Goal: Task Accomplishment & Management: Complete application form

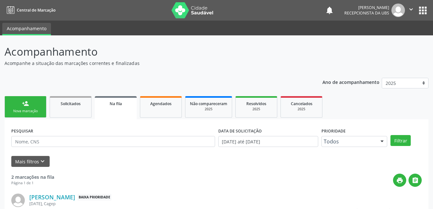
click at [27, 113] on div "Nova marcação" at bounding box center [25, 111] width 32 height 5
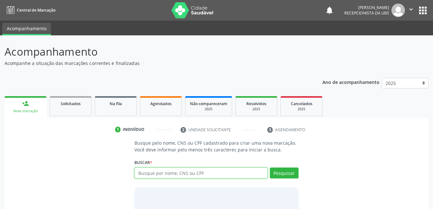
click at [201, 175] on input "text" at bounding box center [200, 173] width 133 height 11
type input "209136238350003"
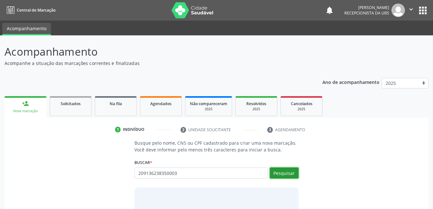
click at [281, 176] on button "Pesquisar" at bounding box center [284, 173] width 29 height 11
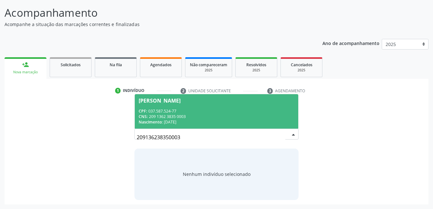
click at [225, 113] on div "CPF: 037.587.524-77" at bounding box center [216, 111] width 155 height 5
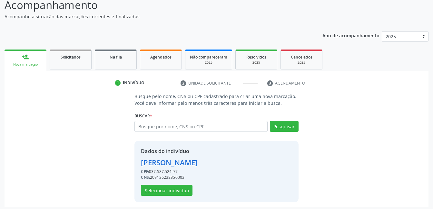
scroll to position [49, 0]
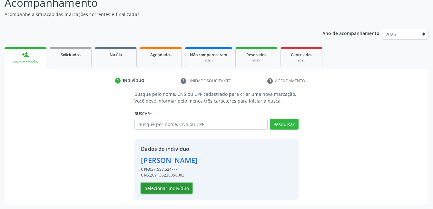
click at [183, 190] on button "Selecionar indivíduo" at bounding box center [167, 188] width 52 height 11
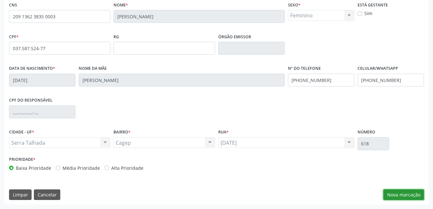
click at [394, 190] on button "Nova marcação" at bounding box center [403, 195] width 41 height 11
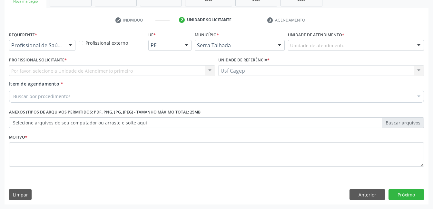
scroll to position [110, 0]
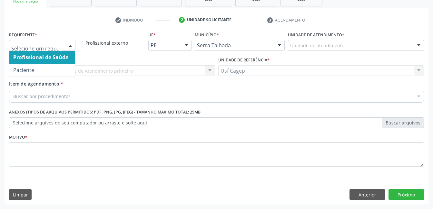
click at [72, 48] on div at bounding box center [70, 45] width 10 height 11
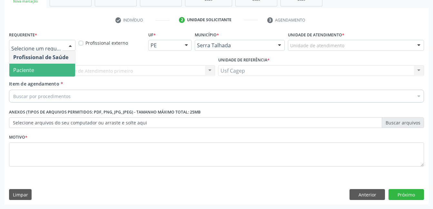
click at [60, 72] on span "Paciente" at bounding box center [42, 70] width 66 height 13
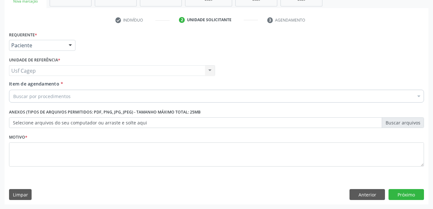
click at [284, 97] on div "Buscar por procedimentos" at bounding box center [216, 96] width 415 height 13
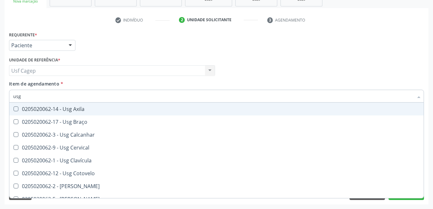
type input "usg"
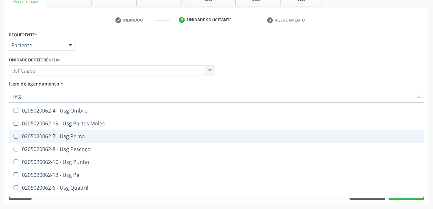
scroll to position [129, 0]
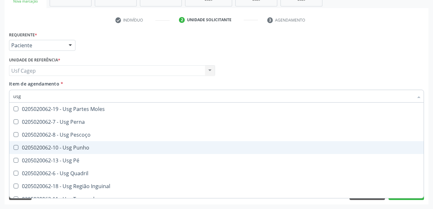
click at [133, 149] on div "0205020062-10 - Usg Punho" at bounding box center [216, 147] width 406 height 5
checkbox Punho "true"
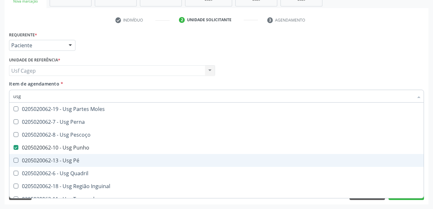
scroll to position [149, 0]
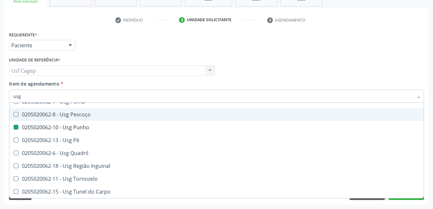
click at [335, 56] on div "Profissional Solicitante Por favor, selecione a Unidade de Atendimento primeiro…" at bounding box center [216, 67] width 418 height 25
checkbox Braço "true"
checkbox Punho "false"
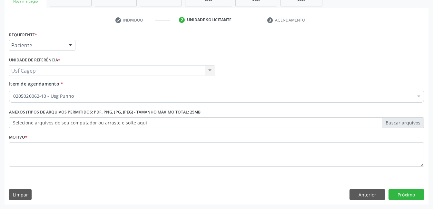
scroll to position [0, 0]
click at [405, 195] on button "Próximo" at bounding box center [405, 194] width 35 height 11
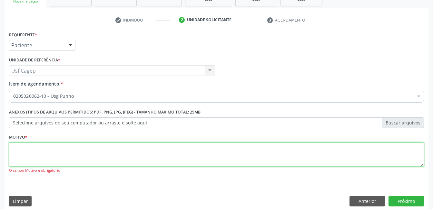
click at [253, 163] on textarea at bounding box center [216, 155] width 415 height 24
type textarea "."
type textarea "direito"
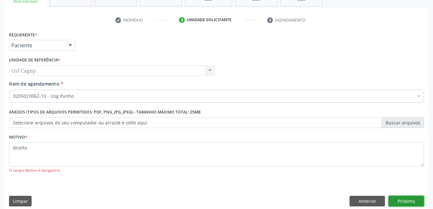
click at [398, 199] on button "Próximo" at bounding box center [405, 201] width 35 height 11
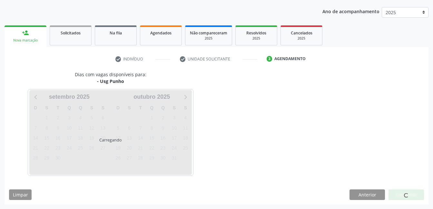
scroll to position [71, 0]
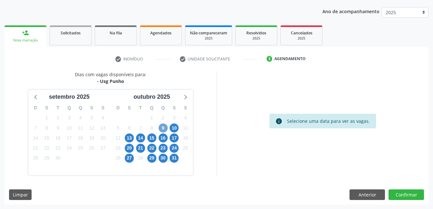
click at [161, 130] on span "9" at bounding box center [162, 128] width 9 height 9
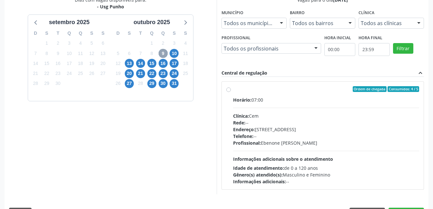
scroll to position [164, 0]
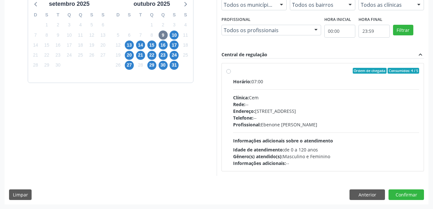
drag, startPoint x: 334, startPoint y: 128, endPoint x: 340, endPoint y: 130, distance: 6.1
click at [337, 129] on div "Horário: 07:00 Clínica: Cem Rede: -- Endereço: [STREET_ADDRESS] Telefone: -- Pr…" at bounding box center [326, 122] width 186 height 89
radio input "true"
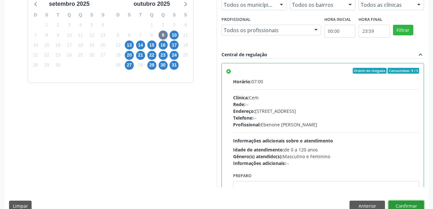
click at [397, 201] on button "Confirmar" at bounding box center [405, 206] width 35 height 11
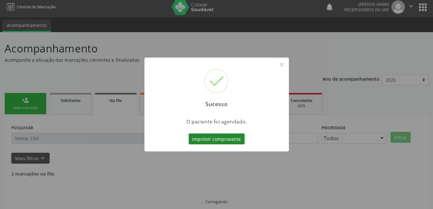
click at [229, 139] on button "Imprimir comprovante" at bounding box center [216, 139] width 56 height 11
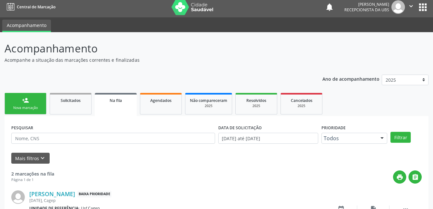
click at [26, 101] on div "person_add" at bounding box center [25, 100] width 7 height 7
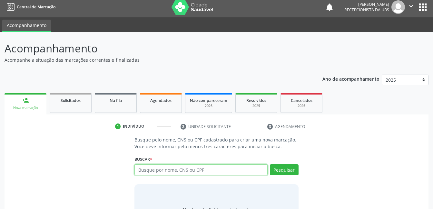
click at [208, 169] on input "text" at bounding box center [200, 170] width 133 height 11
type input "90062809415"
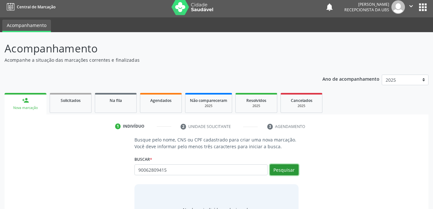
click at [280, 171] on button "Pesquisar" at bounding box center [284, 170] width 29 height 11
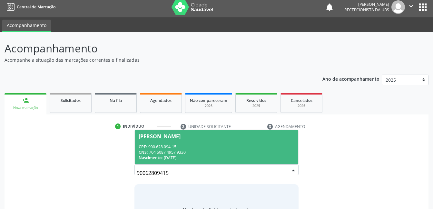
click at [239, 150] on div "CNS: 704 6087 4957 9330" at bounding box center [216, 152] width 155 height 5
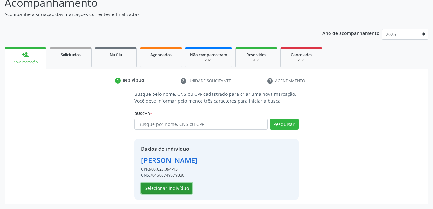
click at [182, 187] on button "Selecionar indivíduo" at bounding box center [167, 188] width 52 height 11
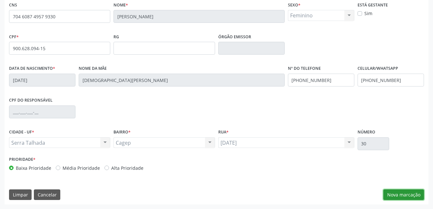
click at [403, 193] on button "Nova marcação" at bounding box center [403, 195] width 41 height 11
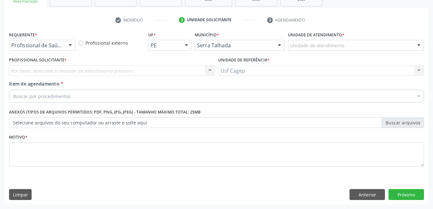
click at [53, 52] on div "Requerente * Profissional de Saúde Profissional de Saúde Paciente Nenhum result…" at bounding box center [42, 42] width 70 height 25
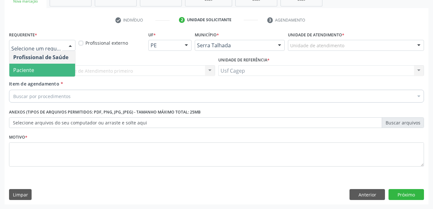
click at [52, 72] on span "Paciente" at bounding box center [42, 70] width 66 height 13
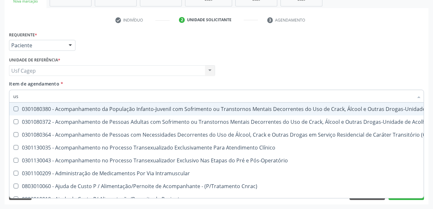
type input "usg"
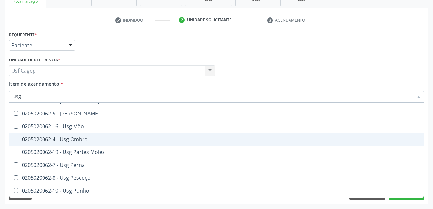
scroll to position [97, 0]
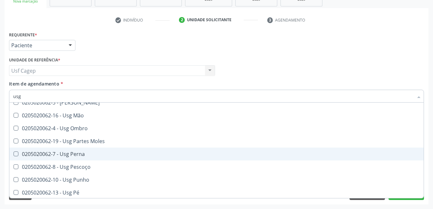
click at [153, 154] on div "0205020062-7 - Usg Perna" at bounding box center [216, 154] width 406 height 5
checkbox Perna "true"
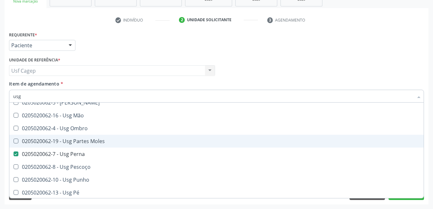
scroll to position [129, 0]
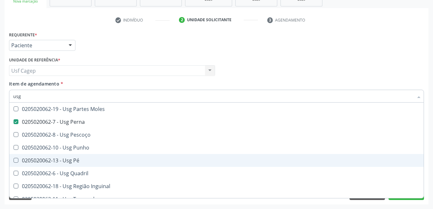
click at [156, 156] on span "0205020062-13 - Usg Pé" at bounding box center [216, 160] width 414 height 13
checkbox Pé "true"
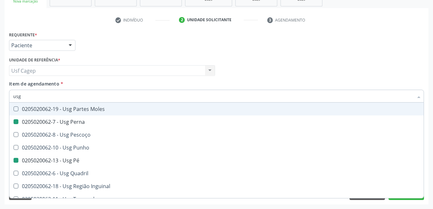
drag, startPoint x: 233, startPoint y: 81, endPoint x: 245, endPoint y: 92, distance: 16.6
click at [234, 81] on div "Item de agendamento * usg Desfazer seleção 0205020062-14 - Usg Axila 0205020062…" at bounding box center [216, 91] width 415 height 20
checkbox Braço "true"
checkbox Calcanhar "true"
checkbox Perna "false"
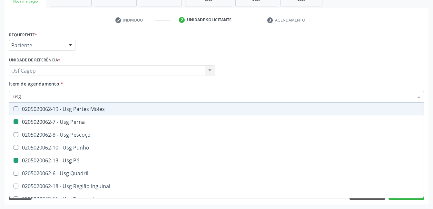
checkbox Pé "false"
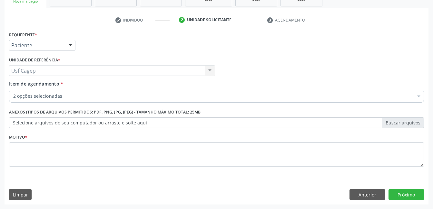
scroll to position [0, 0]
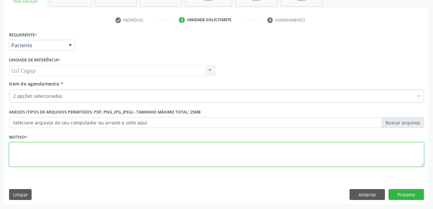
click at [330, 149] on textarea at bounding box center [216, 155] width 415 height 24
type textarea "."
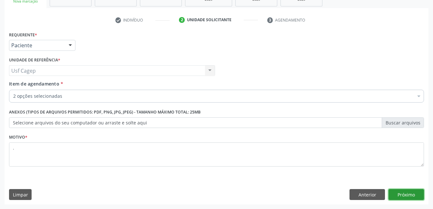
click at [398, 198] on button "Próximo" at bounding box center [405, 194] width 35 height 11
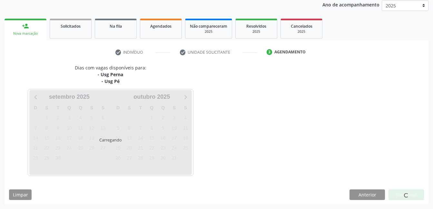
scroll to position [97, 0]
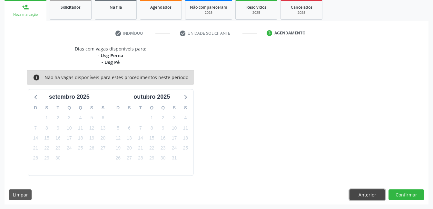
click at [356, 196] on button "Anterior" at bounding box center [366, 195] width 35 height 11
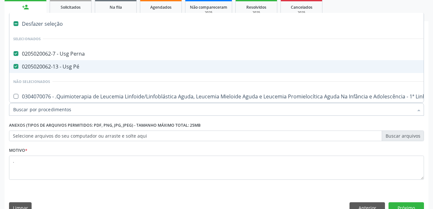
click at [105, 63] on span "0205020062-13 - Usg Pé" at bounding box center [263, 66] width 509 height 13
checkbox Pé "false"
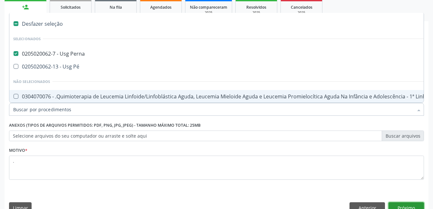
click at [401, 206] on button "Próximo" at bounding box center [405, 208] width 35 height 11
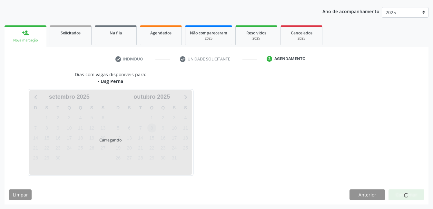
scroll to position [90, 0]
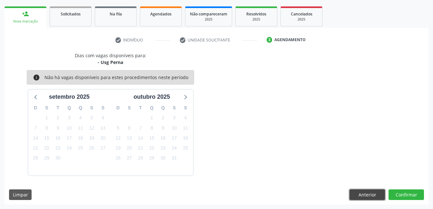
click at [371, 198] on button "Anterior" at bounding box center [366, 195] width 35 height 11
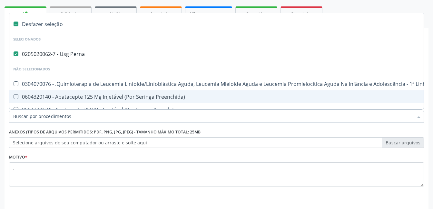
click at [101, 116] on input "Item de agendamento *" at bounding box center [213, 116] width 400 height 13
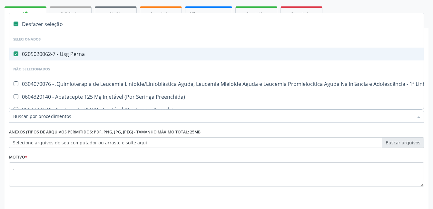
click at [67, 48] on span "0205020062-7 - Usg Perna" at bounding box center [263, 54] width 509 height 13
checkbox Perna "false"
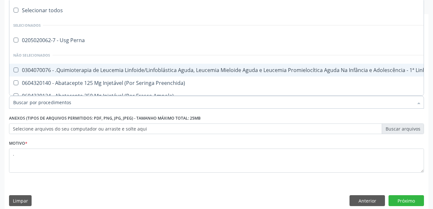
scroll to position [110, 0]
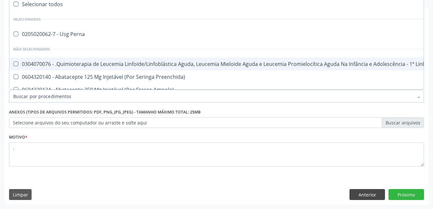
drag, startPoint x: 363, startPoint y: 201, endPoint x: 362, endPoint y: 198, distance: 3.2
click at [362, 201] on div "Requerente * Paciente Profissional de Saúde Paciente Nenhum resultado encontrad…" at bounding box center [217, 117] width 424 height 175
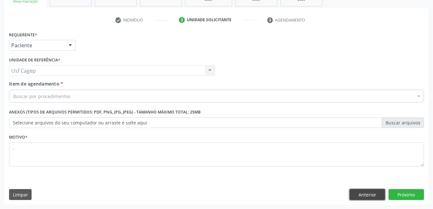
click at [362, 197] on button "Anterior" at bounding box center [366, 194] width 35 height 11
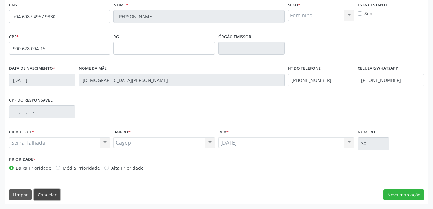
click at [48, 194] on button "Cancelar" at bounding box center [47, 195] width 26 height 11
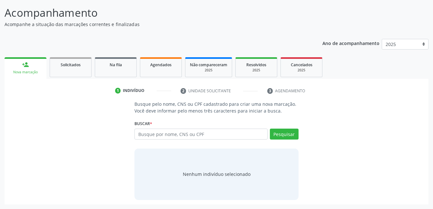
scroll to position [39, 0]
click at [180, 132] on input "text" at bounding box center [200, 134] width 133 height 11
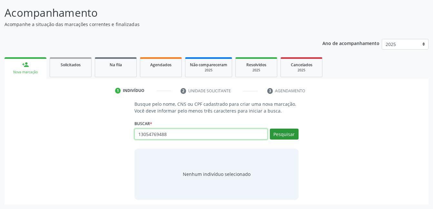
type input "13054769488"
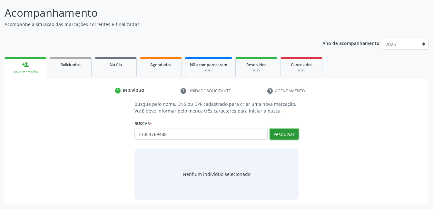
click at [293, 133] on button "Pesquisar" at bounding box center [284, 134] width 29 height 11
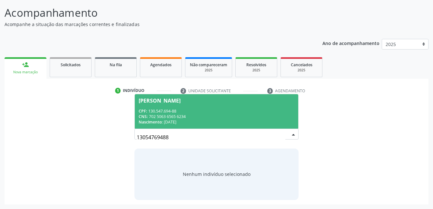
click at [255, 117] on div "CNS: 702 5063 6565 6234" at bounding box center [216, 116] width 155 height 5
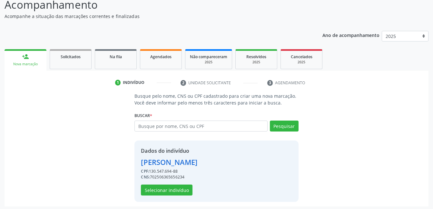
scroll to position [49, 0]
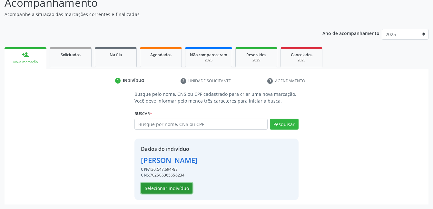
click at [179, 184] on button "Selecionar indivíduo" at bounding box center [167, 188] width 52 height 11
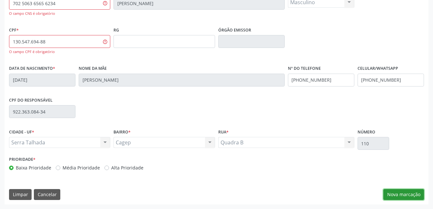
click at [407, 194] on button "Nova marcação" at bounding box center [403, 194] width 41 height 11
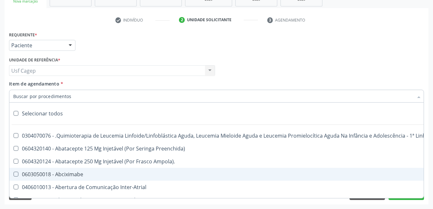
click at [73, 94] on div at bounding box center [216, 96] width 415 height 13
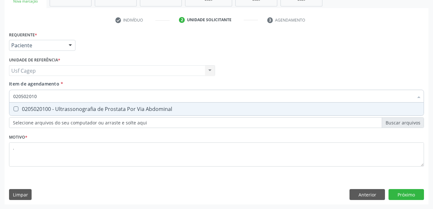
type input "0205020100"
drag, startPoint x: 88, startPoint y: 108, endPoint x: 113, endPoint y: 119, distance: 27.5
click at [89, 108] on div "0205020100 - Ultrassonografia de Prostata Por Via Abdominal" at bounding box center [216, 109] width 406 height 5
checkbox Abdominal "true"
click at [397, 194] on div "Requerente * Paciente Profissional de Saúde Paciente Nenhum resultado encontrad…" at bounding box center [217, 117] width 424 height 175
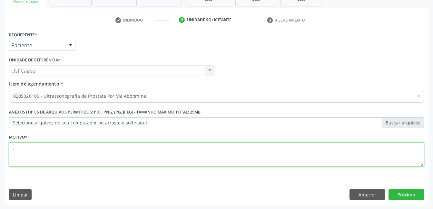
drag, startPoint x: 318, startPoint y: 160, endPoint x: 315, endPoint y: 153, distance: 7.8
click at [316, 157] on textarea "." at bounding box center [216, 155] width 415 height 24
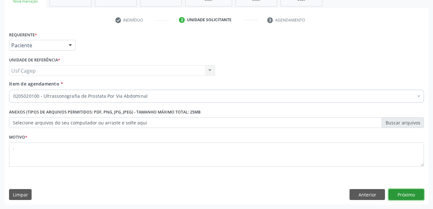
click at [409, 197] on button "Próximo" at bounding box center [405, 194] width 35 height 11
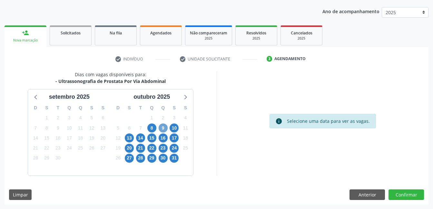
click at [164, 127] on span "9" at bounding box center [162, 128] width 9 height 9
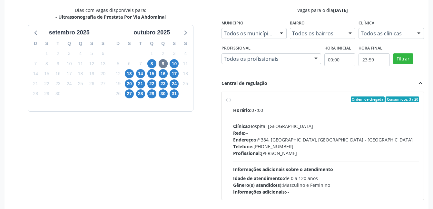
click at [370, 131] on div "Rede: --" at bounding box center [326, 133] width 186 height 7
click at [231, 102] on input "Ordem de chegada Consumidos: 3 / 20 Horário: 07:00 Clínica: Hospital [GEOGRAPHI…" at bounding box center [228, 100] width 5 height 6
radio input "true"
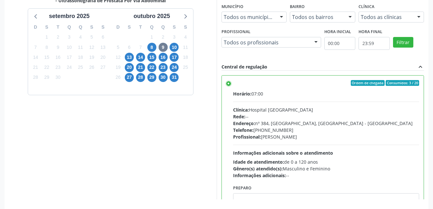
scroll to position [176, 0]
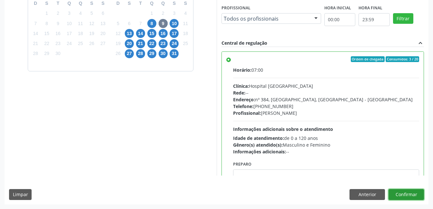
click at [410, 192] on button "Confirmar" at bounding box center [405, 194] width 35 height 11
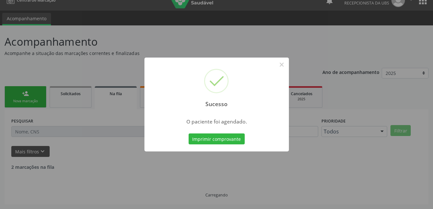
scroll to position [3, 0]
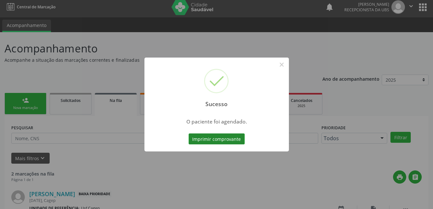
click at [239, 135] on button "Imprimir comprovante" at bounding box center [216, 139] width 56 height 11
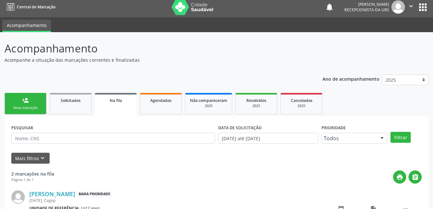
click at [31, 100] on link "person_add Nova marcação" at bounding box center [26, 104] width 42 height 22
click at [31, 99] on link "person_add Nova marcação" at bounding box center [26, 104] width 42 height 22
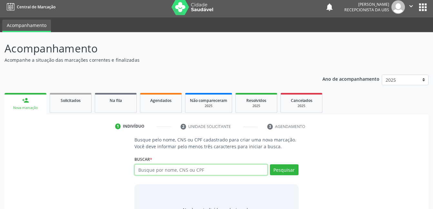
drag, startPoint x: 225, startPoint y: 166, endPoint x: 229, endPoint y: 164, distance: 4.2
click at [229, 164] on div "Buscar * Busque por nome, CNS ou CPF Nenhum resultado encontrado para: " " Digi…" at bounding box center [216, 167] width 164 height 25
type input "06779666440"
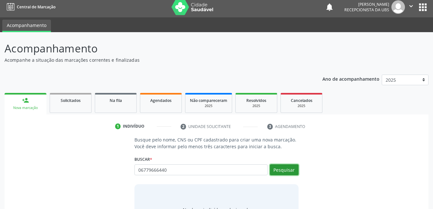
click at [292, 171] on button "Pesquisar" at bounding box center [284, 170] width 29 height 11
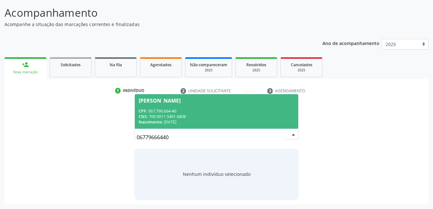
click at [243, 109] on div "CPF: 067.796.664-40" at bounding box center [216, 111] width 155 height 5
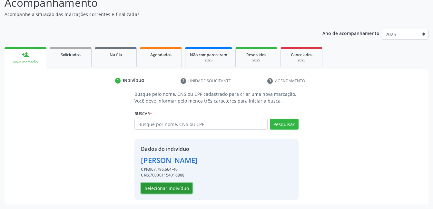
click at [175, 190] on button "Selecionar indivíduo" at bounding box center [167, 188] width 52 height 11
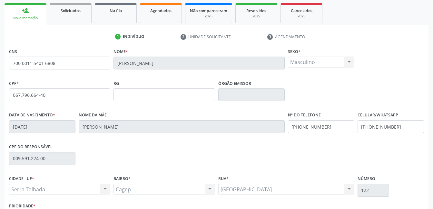
scroll to position [140, 0]
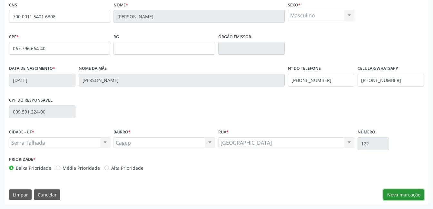
click at [416, 197] on button "Nova marcação" at bounding box center [403, 195] width 41 height 11
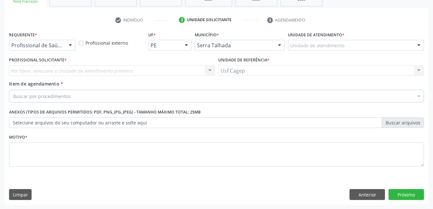
scroll to position [110, 0]
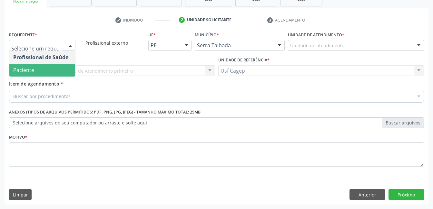
click at [56, 70] on span "Paciente" at bounding box center [42, 70] width 66 height 13
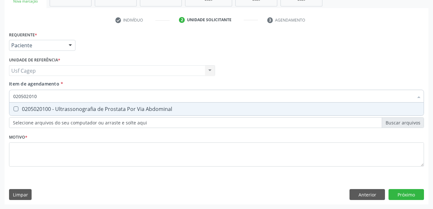
type input "0205020100"
click at [141, 105] on span "0205020100 - Ultrassonografia de Prostata Por Via Abdominal" at bounding box center [216, 109] width 414 height 13
checkbox Abdominal "true"
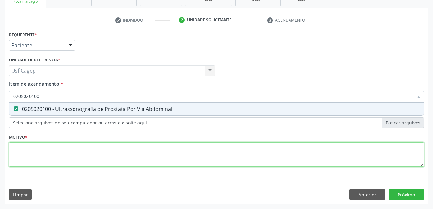
click at [130, 156] on div "Requerente * Paciente Profissional de Saúde Paciente Nenhum resultado encontrad…" at bounding box center [216, 103] width 415 height 146
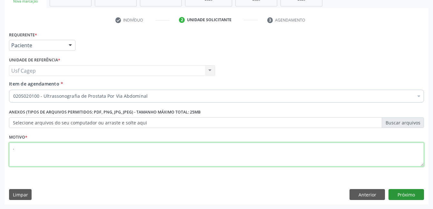
type textarea "."
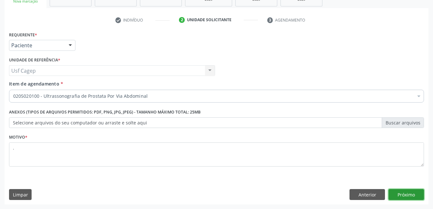
click at [401, 195] on button "Próximo" at bounding box center [405, 194] width 35 height 11
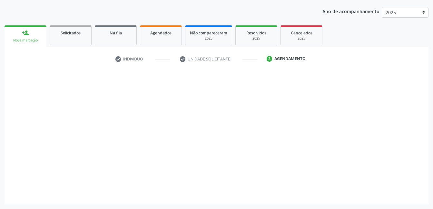
scroll to position [71, 0]
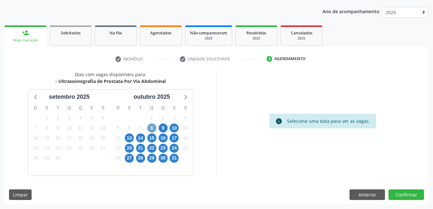
click at [154, 127] on span "8" at bounding box center [151, 128] width 9 height 9
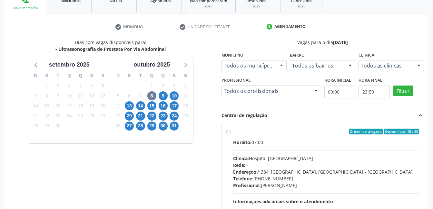
drag, startPoint x: 307, startPoint y: 152, endPoint x: 360, endPoint y: 125, distance: 59.7
click at [307, 152] on div "Horário: 07:00 Clínica: Hospital [GEOGRAPHIC_DATA] Rede: -- Endereço: [STREET_A…" at bounding box center [326, 183] width 186 height 89
click at [231, 135] on input "Ordem de chegada Consumidos: 18 / 20 Horário: 07:00 Clínica: Hospital [GEOGRAPH…" at bounding box center [228, 132] width 5 height 6
radio input "true"
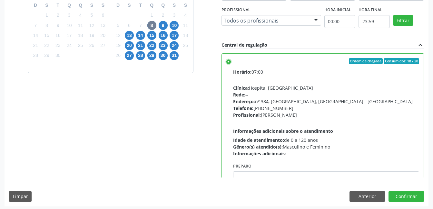
scroll to position [176, 0]
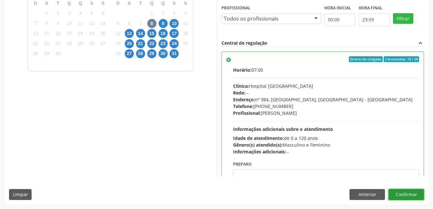
click at [417, 191] on button "Confirmar" at bounding box center [405, 194] width 35 height 11
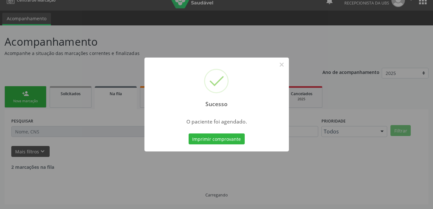
scroll to position [3, 0]
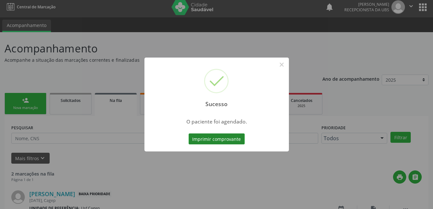
click at [224, 140] on button "Imprimir comprovante" at bounding box center [216, 139] width 56 height 11
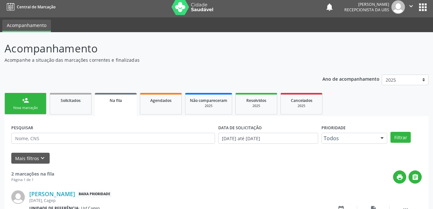
click at [31, 100] on link "person_add Nova marcação" at bounding box center [26, 104] width 42 height 22
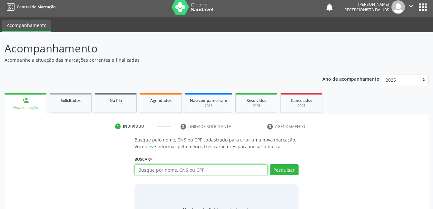
click at [157, 168] on input "text" at bounding box center [200, 170] width 133 height 11
type input "701006832027594"
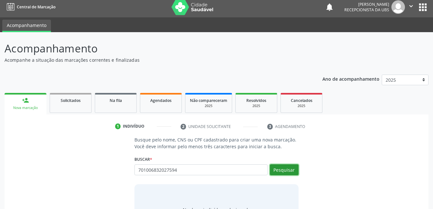
click at [284, 170] on button "Pesquisar" at bounding box center [284, 170] width 29 height 11
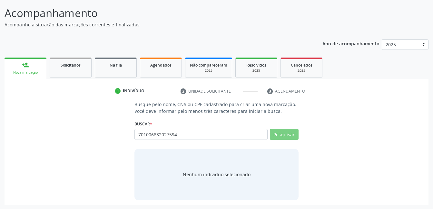
scroll to position [39, 0]
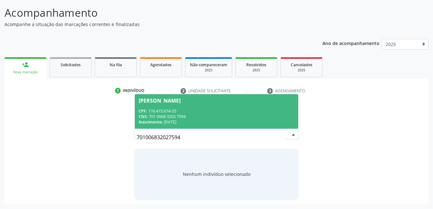
click at [260, 105] on span "[PERSON_NAME] CPF: 176.473.674-55 CNS: 701 0068 3202 7594 Nascimento: 2[DATE]" at bounding box center [216, 111] width 163 height 34
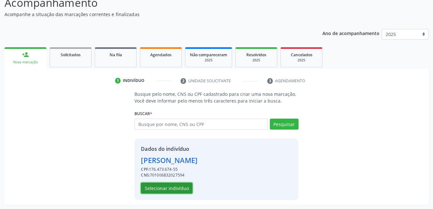
click at [178, 188] on button "Selecionar indivíduo" at bounding box center [167, 188] width 52 height 11
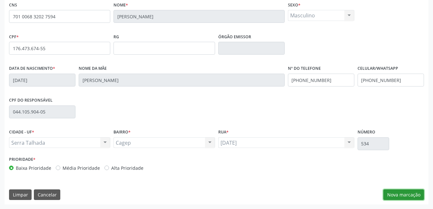
click at [400, 194] on button "Nova marcação" at bounding box center [403, 195] width 41 height 11
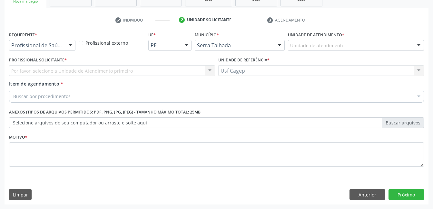
scroll to position [110, 0]
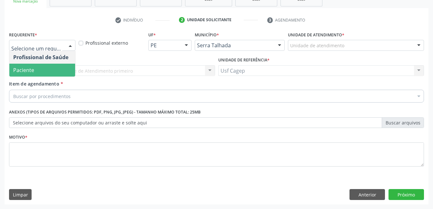
click at [53, 65] on span "Paciente" at bounding box center [42, 70] width 66 height 13
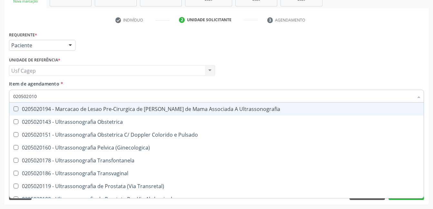
type input "0205020100"
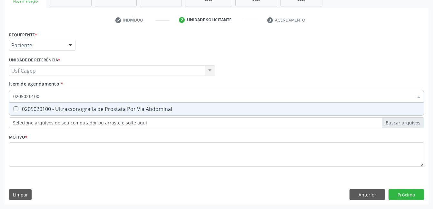
click at [83, 109] on div "0205020100 - Ultrassonografia de Prostata Por Via Abdominal" at bounding box center [216, 109] width 406 height 5
checkbox Abdominal "true"
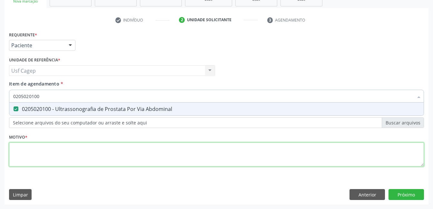
click at [107, 149] on div "Requerente * Paciente Profissional de Saúde Paciente Nenhum resultado encontrad…" at bounding box center [216, 103] width 415 height 146
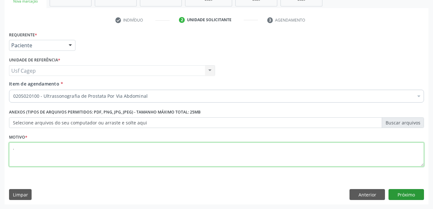
type textarea "."
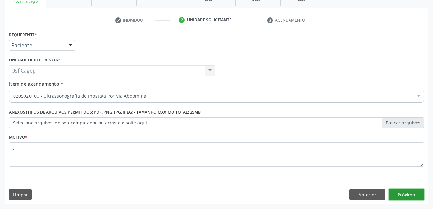
click at [405, 193] on button "Próximo" at bounding box center [405, 194] width 35 height 11
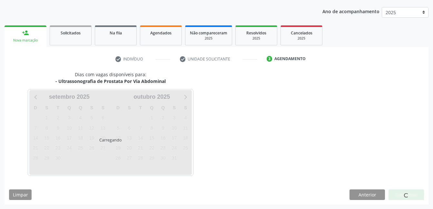
scroll to position [71, 0]
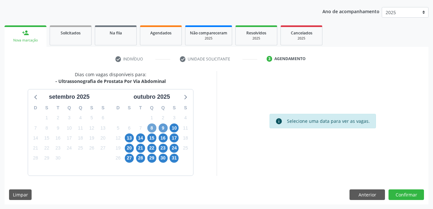
drag, startPoint x: 156, startPoint y: 126, endPoint x: 161, endPoint y: 130, distance: 7.3
click at [155, 125] on span "8" at bounding box center [151, 128] width 9 height 9
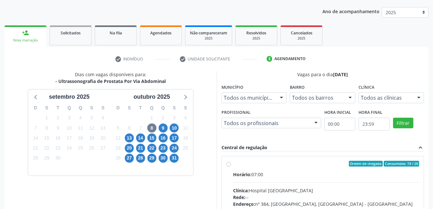
drag, startPoint x: 329, startPoint y: 195, endPoint x: 337, endPoint y: 185, distance: 12.1
radio input "true"
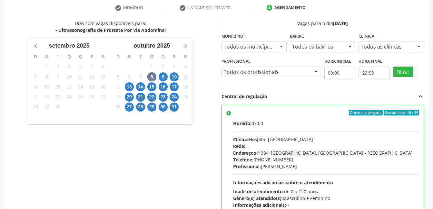
scroll to position [176, 0]
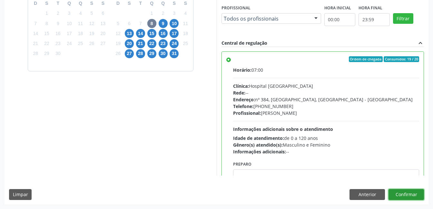
click at [413, 193] on button "Confirmar" at bounding box center [405, 194] width 35 height 11
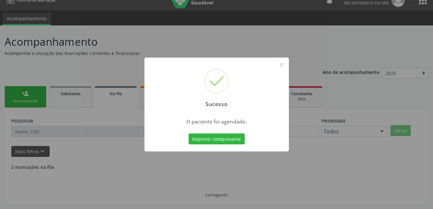
scroll to position [3, 0]
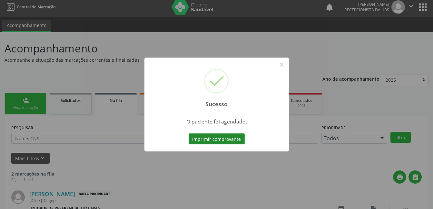
click at [222, 137] on button "Imprimir comprovante" at bounding box center [216, 139] width 56 height 11
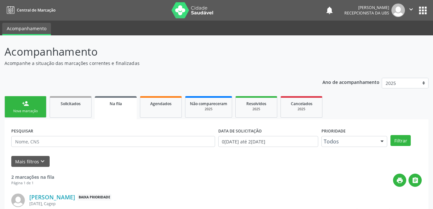
scroll to position [3, 0]
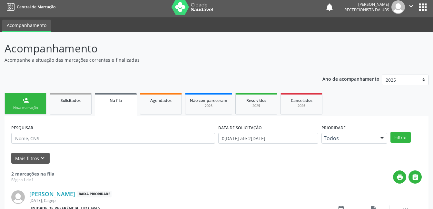
click at [24, 107] on div "Nova marcação" at bounding box center [25, 108] width 32 height 5
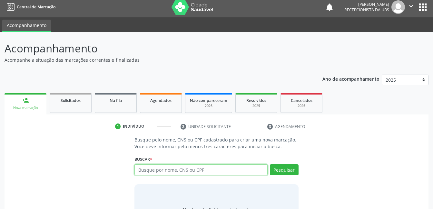
click at [237, 171] on input "text" at bounding box center [200, 170] width 133 height 11
type input "700006655065709"
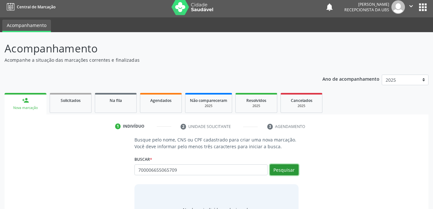
drag, startPoint x: 282, startPoint y: 173, endPoint x: 282, endPoint y: 177, distance: 4.2
click at [282, 173] on button "Pesquisar" at bounding box center [284, 170] width 29 height 11
type input "700006655065709"
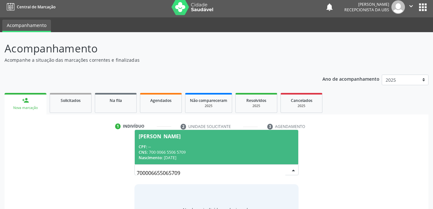
click at [237, 144] on div "CPF: --" at bounding box center [216, 146] width 155 height 5
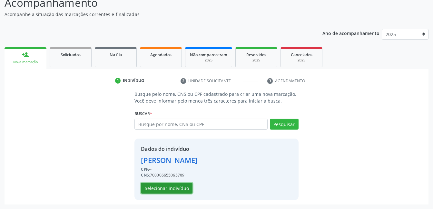
click at [162, 191] on button "Selecionar indivíduo" at bounding box center [167, 188] width 52 height 11
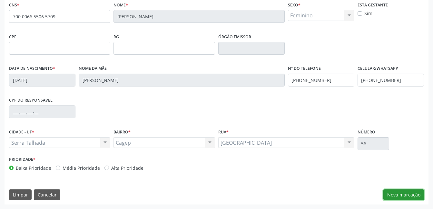
click at [409, 197] on button "Nova marcação" at bounding box center [403, 195] width 41 height 11
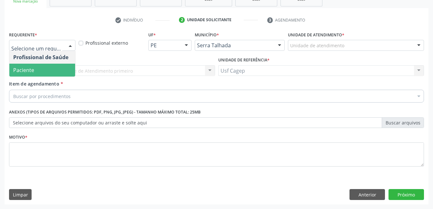
click at [40, 70] on span "Paciente" at bounding box center [42, 70] width 66 height 13
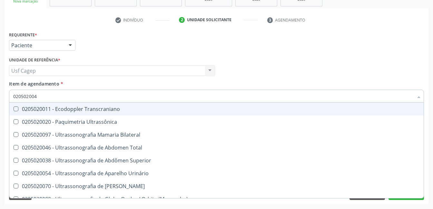
type input "0205020046"
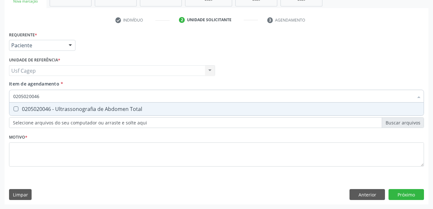
click at [77, 107] on div "0205020046 - Ultrassonografia de Abdomen Total" at bounding box center [216, 109] width 406 height 5
checkbox Total "true"
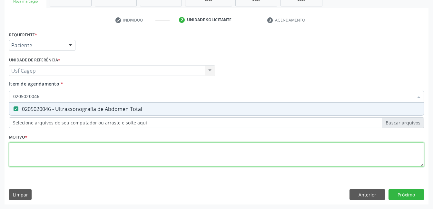
click at [118, 146] on div "Requerente * Paciente Profissional de Saúde Paciente Nenhum resultado encontrad…" at bounding box center [216, 103] width 415 height 146
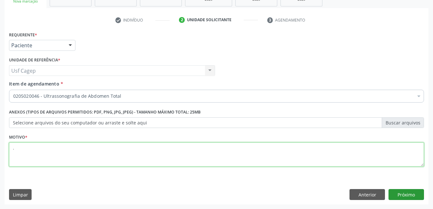
type textarea "."
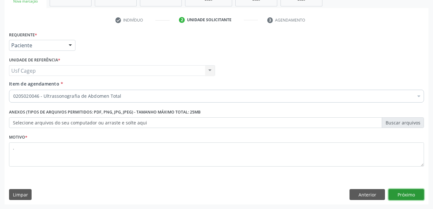
click at [416, 195] on button "Próximo" at bounding box center [405, 194] width 35 height 11
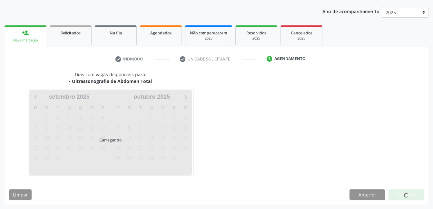
scroll to position [71, 0]
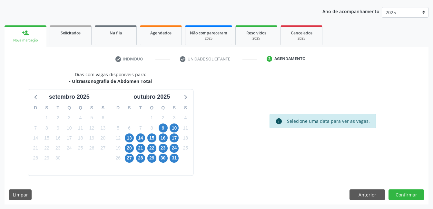
click at [157, 135] on div "15" at bounding box center [151, 138] width 11 height 10
click at [164, 130] on span "9" at bounding box center [162, 128] width 9 height 9
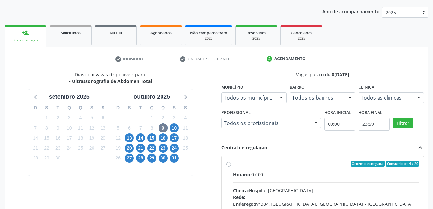
click at [310, 171] on label "Ordem de chegada Consumidos: 4 / 20 Horário: 07:00 Clínica: Hospital Sao Franci…" at bounding box center [326, 210] width 186 height 99
click at [231, 167] on input "Ordem de chegada Consumidos: 4 / 20 Horário: 07:00 Clínica: Hospital Sao Franci…" at bounding box center [228, 164] width 5 height 6
radio input "true"
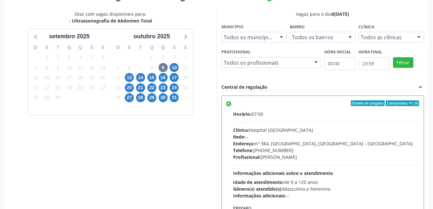
scroll to position [176, 0]
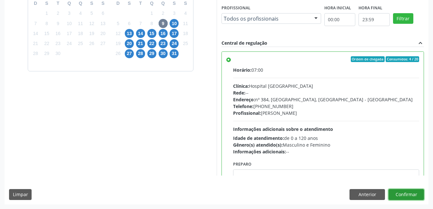
click at [408, 190] on button "Confirmar" at bounding box center [405, 194] width 35 height 11
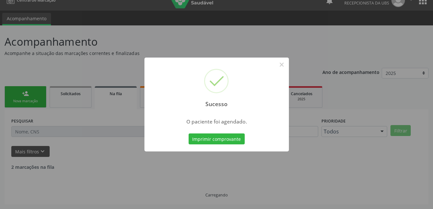
scroll to position [3, 0]
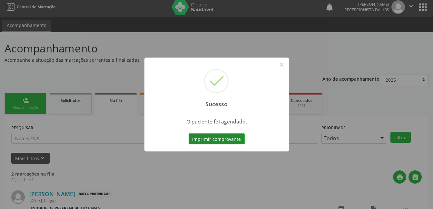
click at [200, 139] on button "Imprimir comprovante" at bounding box center [216, 139] width 56 height 11
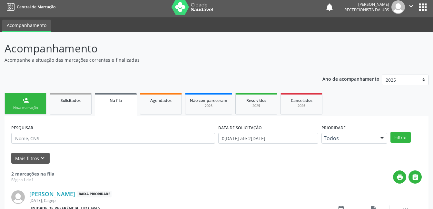
click at [38, 102] on link "person_add Nova marcação" at bounding box center [26, 104] width 42 height 22
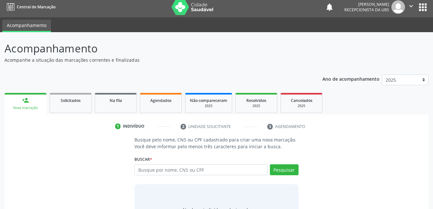
click at [38, 102] on link "person_add Nova marcação" at bounding box center [26, 104] width 42 height 22
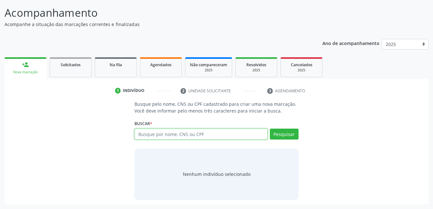
click at [177, 130] on input "text" at bounding box center [200, 134] width 133 height 11
type input "898003701429695"
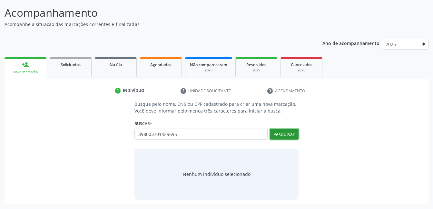
click at [281, 135] on button "Pesquisar" at bounding box center [284, 134] width 29 height 11
type input "898003701429695"
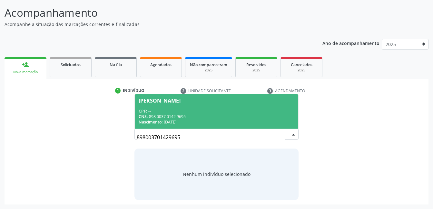
click at [179, 106] on span "Adrício da Silva Lima CPF: -- CNS: 898 0037 0142 9695 Nascimento: 28/10/1994" at bounding box center [216, 111] width 163 height 34
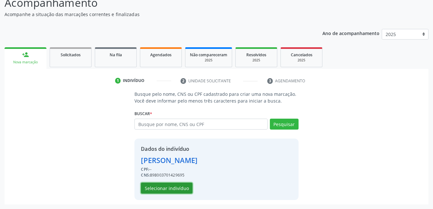
click at [183, 189] on button "Selecionar indivíduo" at bounding box center [167, 188] width 52 height 11
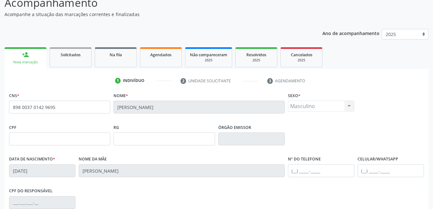
scroll to position [140, 0]
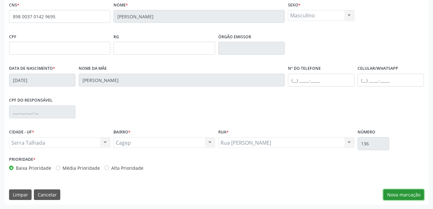
click at [393, 200] on button "Nova marcação" at bounding box center [403, 195] width 41 height 11
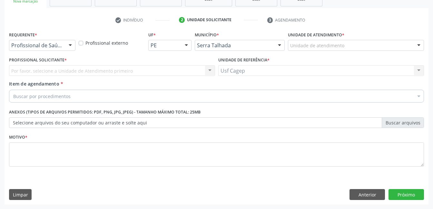
scroll to position [110, 0]
click at [101, 71] on div "Por favor, selecione a Unidade de Atendimento primeiro Nenhum resultado encontr…" at bounding box center [112, 70] width 206 height 11
click at [64, 45] on div "Profissional de Saúde Profissional de Saúde Paciente Nenhum resultado encontrad…" at bounding box center [42, 45] width 66 height 11
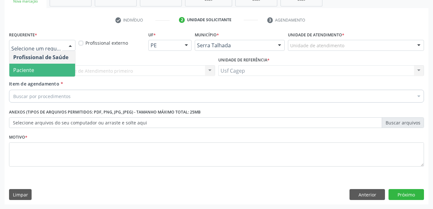
click at [60, 71] on span "Paciente" at bounding box center [42, 70] width 66 height 13
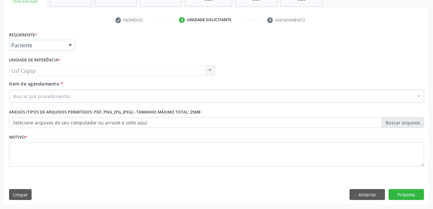
click at [72, 96] on div "Buscar por procedimentos" at bounding box center [216, 96] width 415 height 13
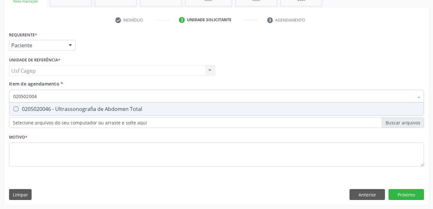
type input "0205020046"
click at [106, 111] on div "0205020046 - Ultrassonografia de Abdomen Total" at bounding box center [216, 109] width 406 height 5
checkbox Total "true"
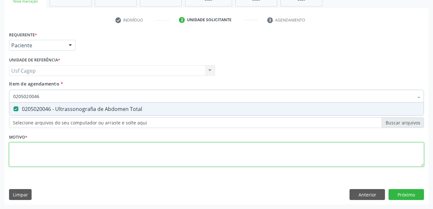
click at [130, 151] on div "Requerente * Paciente Profissional de Saúde Paciente Nenhum resultado encontrad…" at bounding box center [216, 103] width 415 height 146
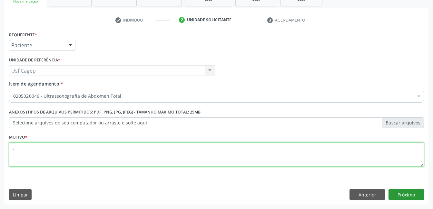
type textarea "."
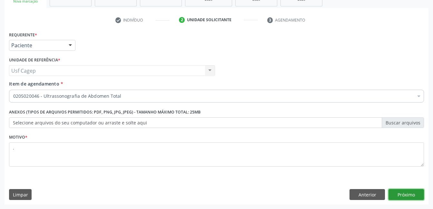
click at [404, 192] on button "Próximo" at bounding box center [405, 194] width 35 height 11
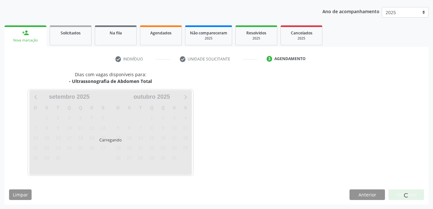
scroll to position [71, 0]
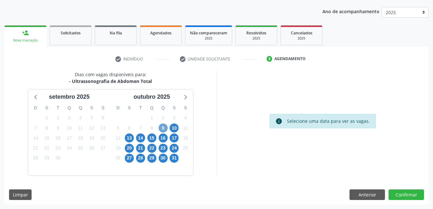
click at [162, 125] on span "9" at bounding box center [162, 128] width 9 height 9
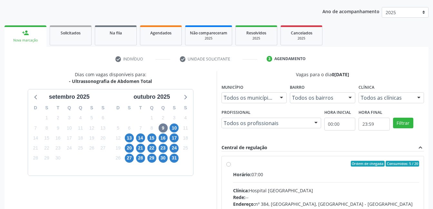
drag, startPoint x: 314, startPoint y: 167, endPoint x: 318, endPoint y: 167, distance: 3.5
click at [314, 167] on label "Ordem de chegada Consumidos: 5 / 20 Horário: 07:00 Clínica: Hospital Sao Franci…" at bounding box center [326, 210] width 186 height 99
click at [231, 167] on input "Ordem de chegada Consumidos: 5 / 20 Horário: 07:00 Clínica: Hospital Sao Franci…" at bounding box center [228, 164] width 5 height 6
radio input "true"
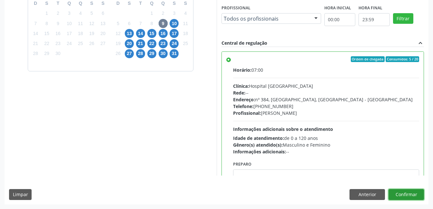
click at [418, 192] on button "Confirmar" at bounding box center [405, 194] width 35 height 11
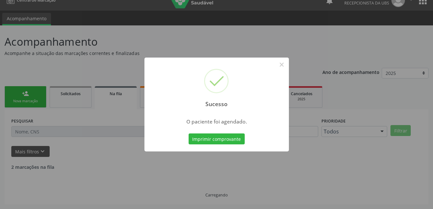
scroll to position [3, 0]
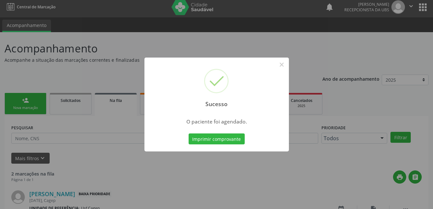
click at [232, 133] on div "Imprimir comprovante Cancel" at bounding box center [216, 139] width 59 height 14
click at [232, 137] on button "Imprimir comprovante" at bounding box center [216, 139] width 56 height 11
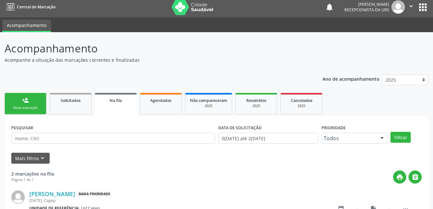
drag, startPoint x: 29, startPoint y: 103, endPoint x: 193, endPoint y: 1, distance: 193.2
click at [29, 103] on link "person_add Nova marcação" at bounding box center [26, 104] width 42 height 22
click at [36, 105] on link "person_add Nova marcação" at bounding box center [26, 104] width 42 height 22
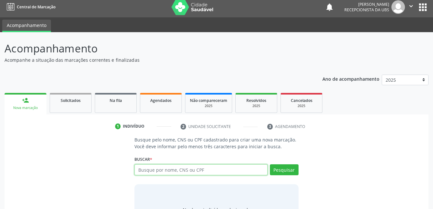
click at [164, 170] on input "text" at bounding box center [200, 170] width 133 height 11
type input "898003451976074"
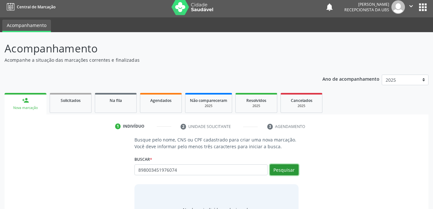
click at [279, 170] on button "Pesquisar" at bounding box center [284, 170] width 29 height 11
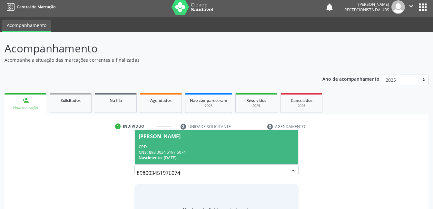
click at [236, 153] on div "CNS: 898 0034 5197 6074" at bounding box center [216, 152] width 155 height 5
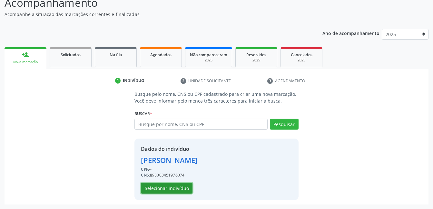
click at [179, 187] on button "Selecionar indivíduo" at bounding box center [167, 188] width 52 height 11
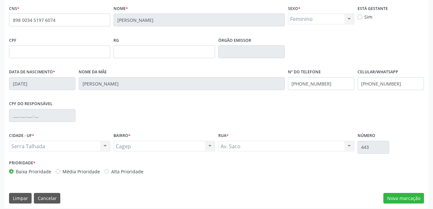
scroll to position [140, 0]
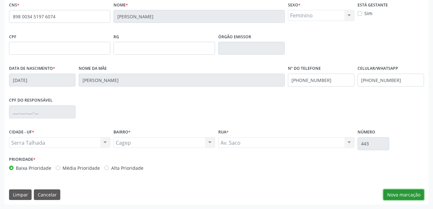
click at [390, 195] on button "Nova marcação" at bounding box center [403, 195] width 41 height 11
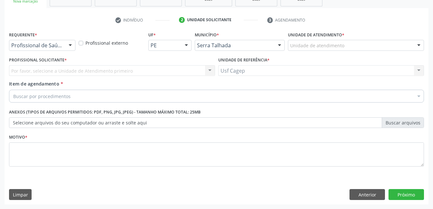
scroll to position [110, 0]
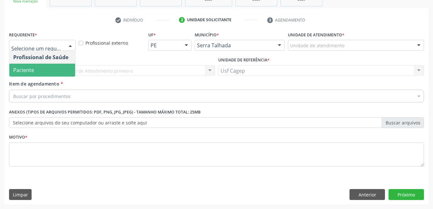
click at [65, 67] on span "Paciente" at bounding box center [42, 70] width 66 height 13
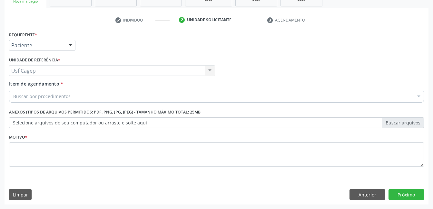
click at [86, 97] on div "Buscar por procedimentos" at bounding box center [216, 96] width 415 height 13
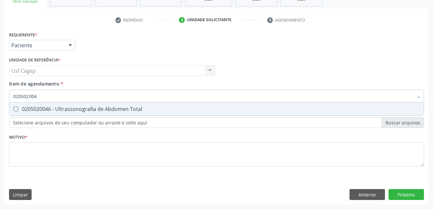
type input "0205020046"
click at [84, 110] on div "0205020046 - Ultrassonografia de Abdomen Total" at bounding box center [216, 109] width 406 height 5
checkbox Total "true"
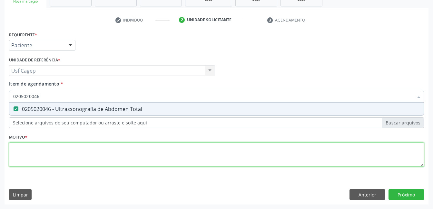
click at [105, 159] on div "Requerente * Paciente Profissional de Saúde Paciente Nenhum resultado encontrad…" at bounding box center [216, 103] width 415 height 146
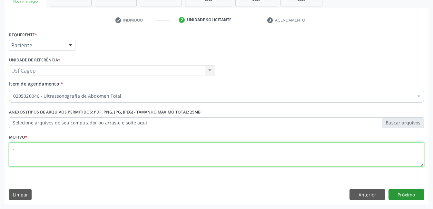
type textarea "."
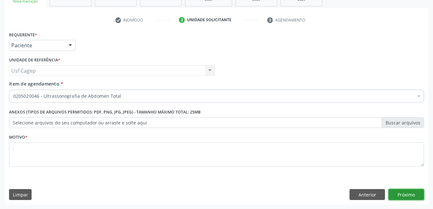
click at [405, 195] on button "Próximo" at bounding box center [405, 194] width 35 height 11
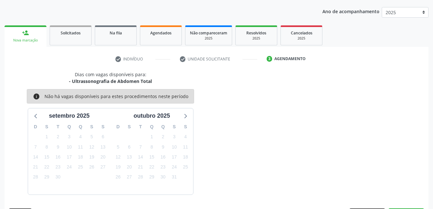
scroll to position [90, 0]
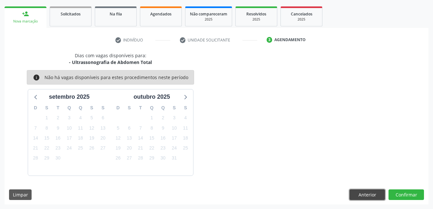
click at [360, 193] on button "Anterior" at bounding box center [366, 195] width 35 height 11
